Goal: Task Accomplishment & Management: Use online tool/utility

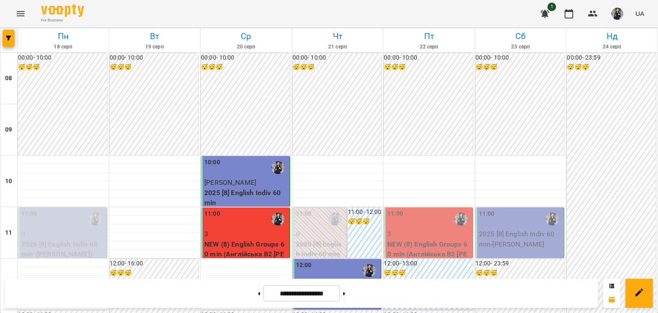
scroll to position [428, 0]
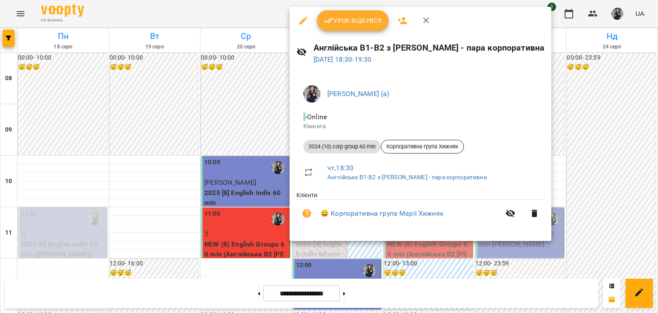
click at [352, 19] on span "Урок відбувся" at bounding box center [353, 20] width 58 height 10
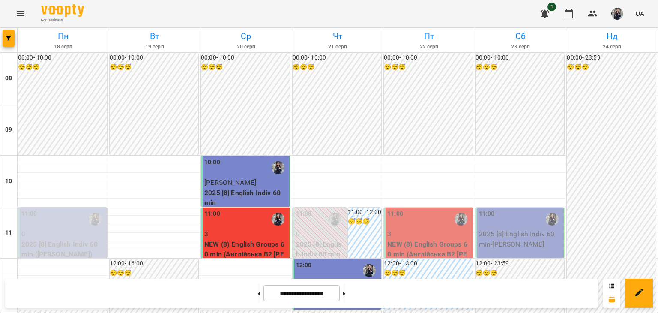
scroll to position [128, 0]
click at [389, 229] on p "3" at bounding box center [429, 234] width 84 height 10
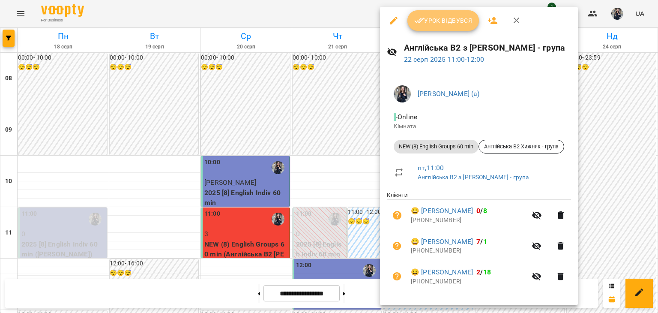
click at [420, 28] on button "Урок відбувся" at bounding box center [443, 20] width 72 height 21
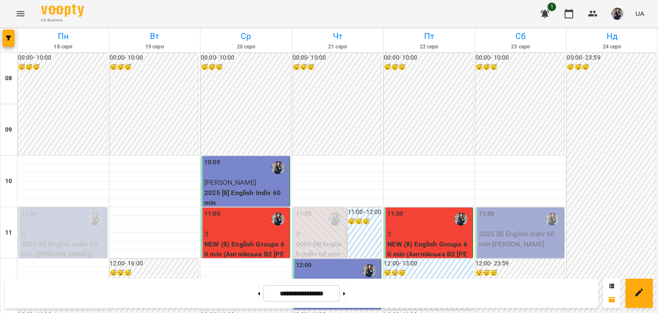
scroll to position [43, 0]
